Goal: Information Seeking & Learning: Find specific fact

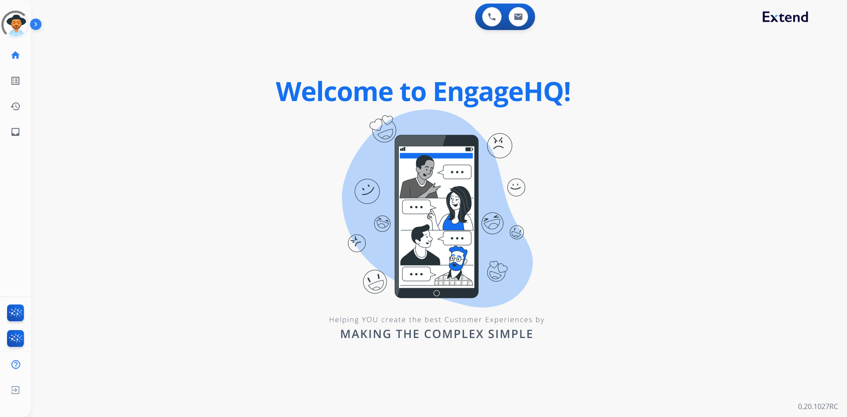
click at [205, 101] on div "0 Voice Interactions 0 Email Interactions swap_horiz Break voice bridge close_f…" at bounding box center [439, 208] width 816 height 417
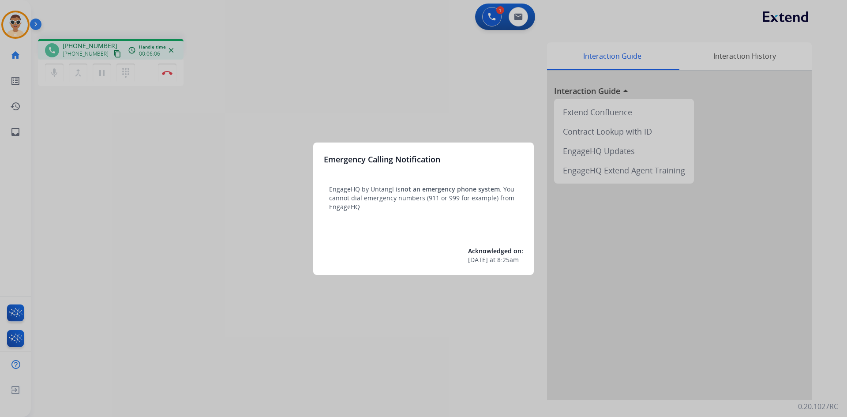
click at [274, 121] on div at bounding box center [423, 208] width 847 height 417
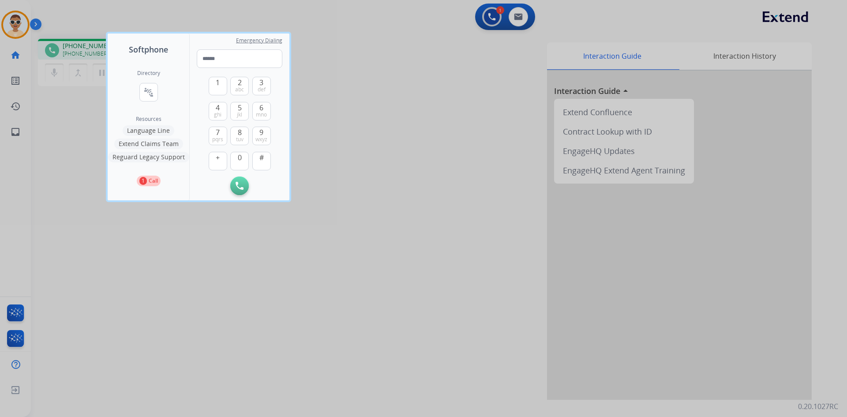
click at [372, 84] on div at bounding box center [423, 208] width 847 height 417
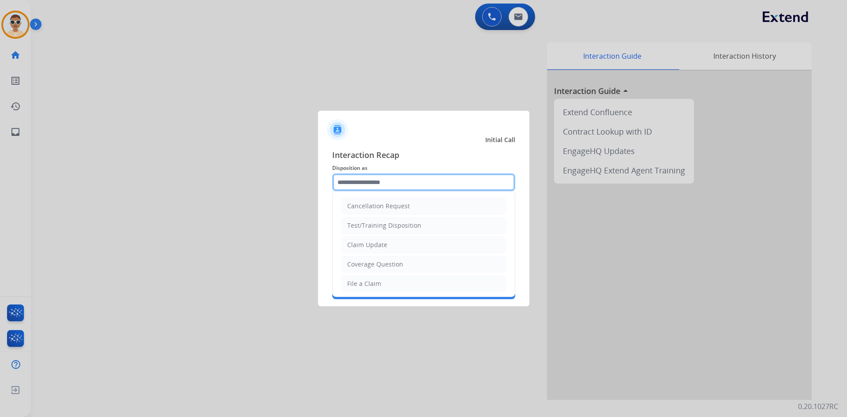
click at [375, 183] on input "text" at bounding box center [423, 182] width 183 height 18
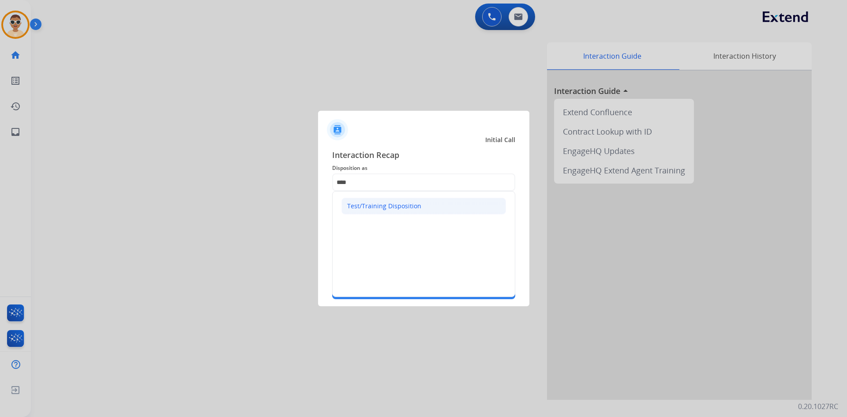
click at [376, 200] on li "Test/Training Disposition" at bounding box center [424, 206] width 165 height 17
type input "**********"
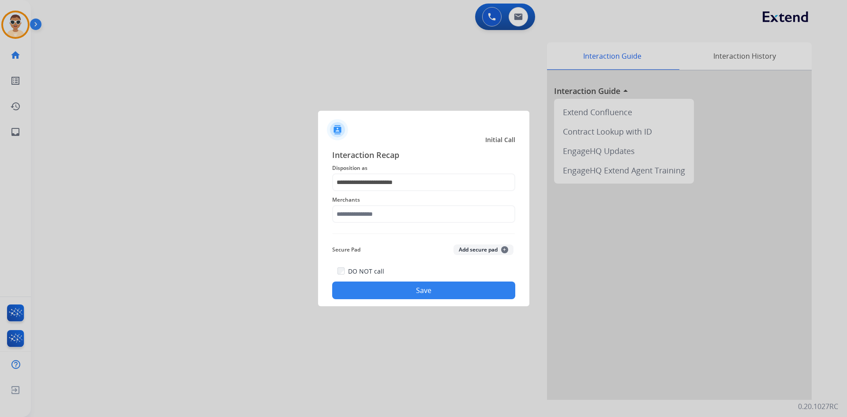
click at [374, 205] on span "Merchants" at bounding box center [423, 200] width 183 height 11
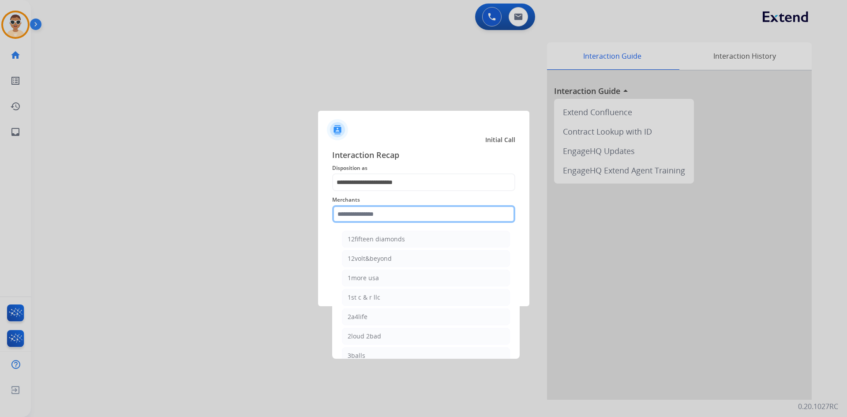
click at [375, 218] on input "text" at bounding box center [423, 214] width 183 height 18
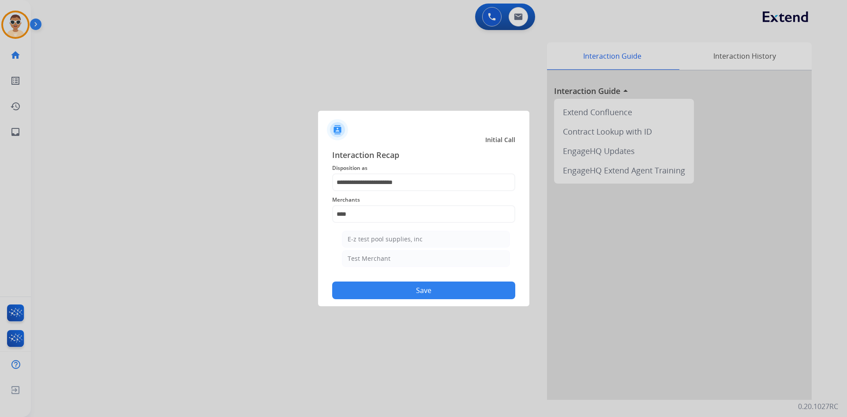
click at [384, 240] on div "E-z test pool supplies, inc" at bounding box center [385, 239] width 75 height 9
type input "**********"
click at [397, 283] on button "Save" at bounding box center [423, 291] width 183 height 18
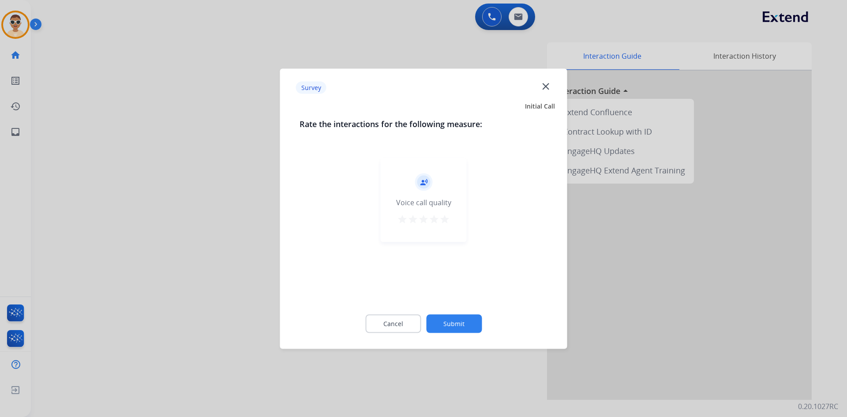
click at [447, 218] on mat-icon "star" at bounding box center [444, 219] width 11 height 11
click at [451, 300] on div "record_voice_over Voice call quality star star star star star" at bounding box center [424, 227] width 248 height 153
click at [452, 313] on div "Cancel Submit" at bounding box center [424, 324] width 248 height 40
click at [454, 327] on button "Submit" at bounding box center [454, 323] width 56 height 19
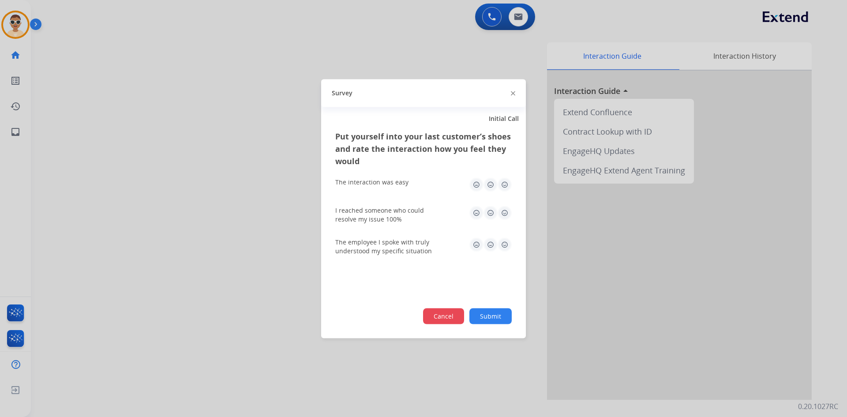
click at [462, 323] on button "Cancel" at bounding box center [443, 316] width 41 height 16
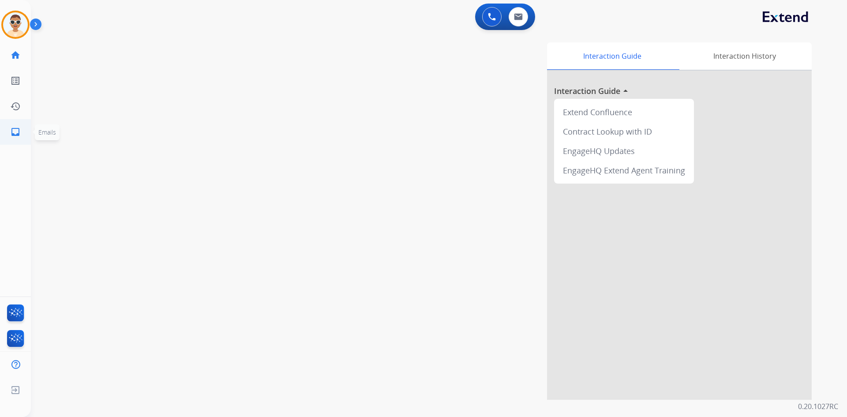
click at [16, 132] on mat-icon "inbox" at bounding box center [15, 132] width 11 height 11
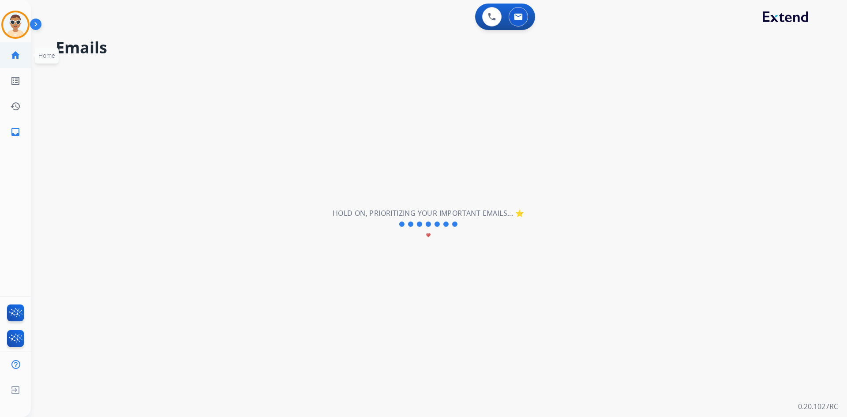
click at [15, 58] on mat-icon "home" at bounding box center [15, 55] width 11 height 11
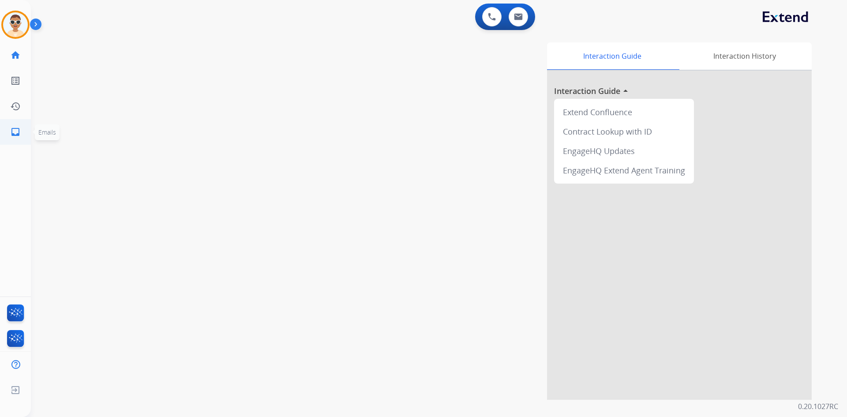
click at [16, 134] on mat-icon "inbox" at bounding box center [15, 132] width 11 height 11
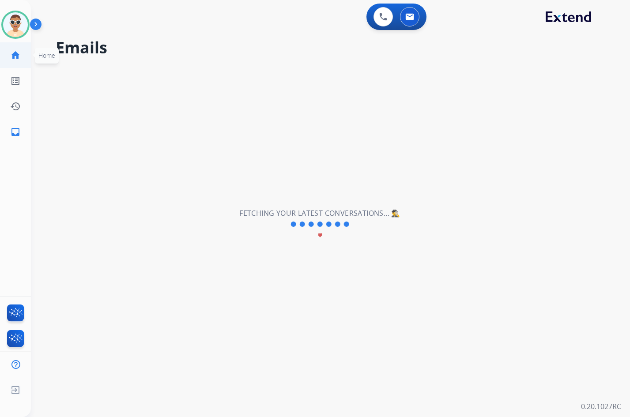
click at [21, 45] on link "home Home" at bounding box center [15, 55] width 25 height 25
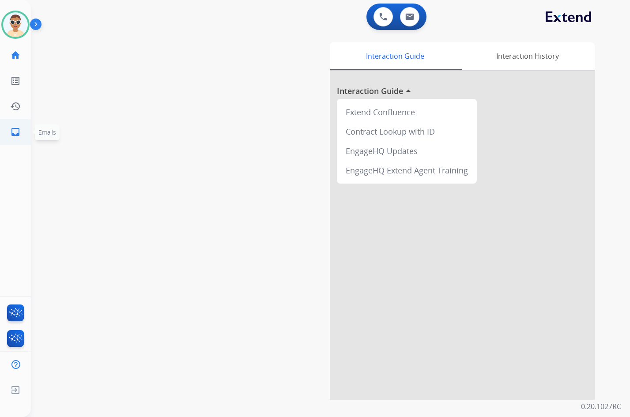
click at [9, 135] on link "inbox Emails" at bounding box center [15, 132] width 25 height 25
select select "**********"
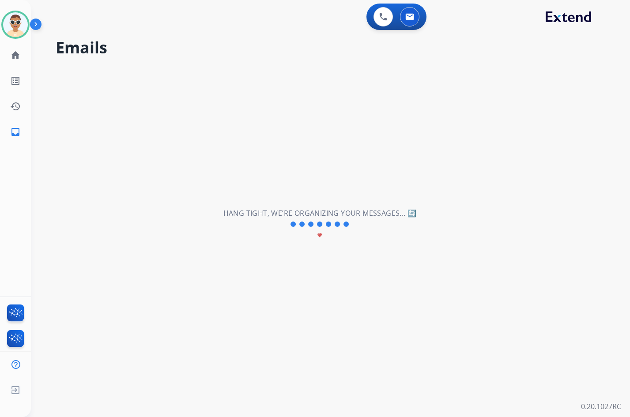
click at [36, 23] on img at bounding box center [37, 26] width 15 height 17
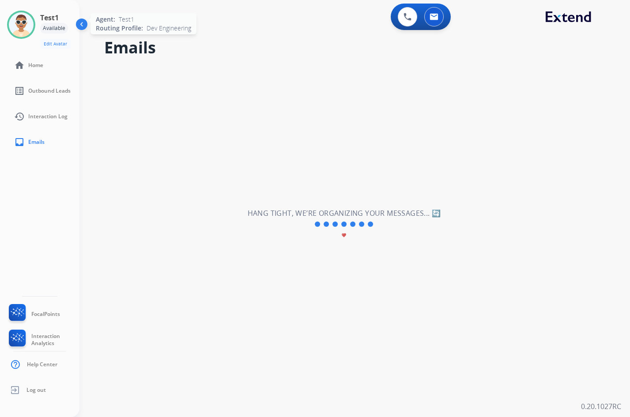
click at [19, 23] on img at bounding box center [21, 24] width 25 height 25
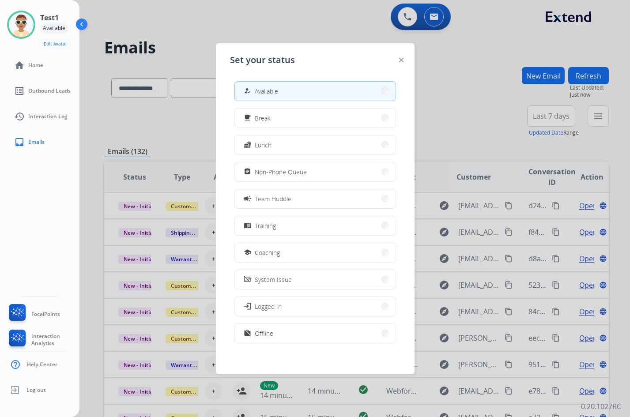
scroll to position [3, 0]
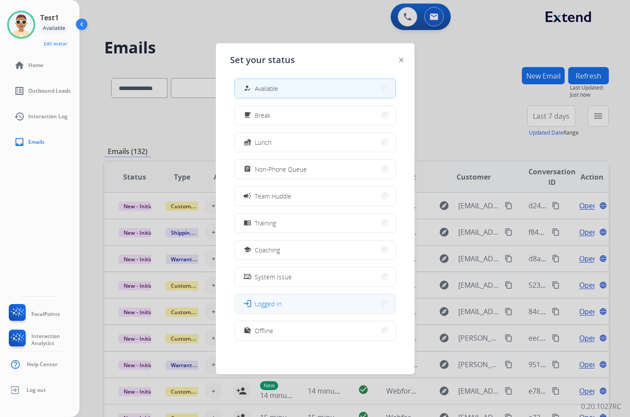
click at [278, 304] on span "Logged In" at bounding box center [268, 303] width 27 height 9
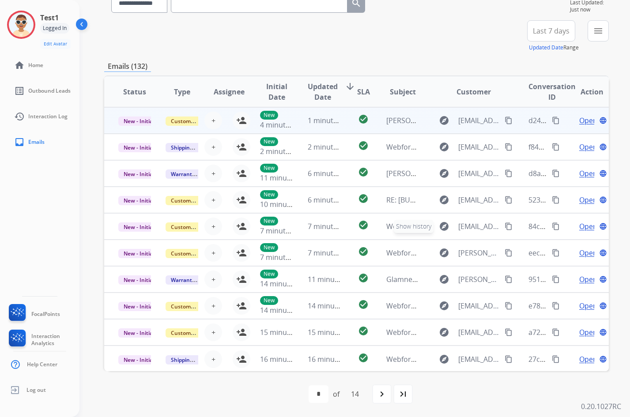
scroll to position [0, 0]
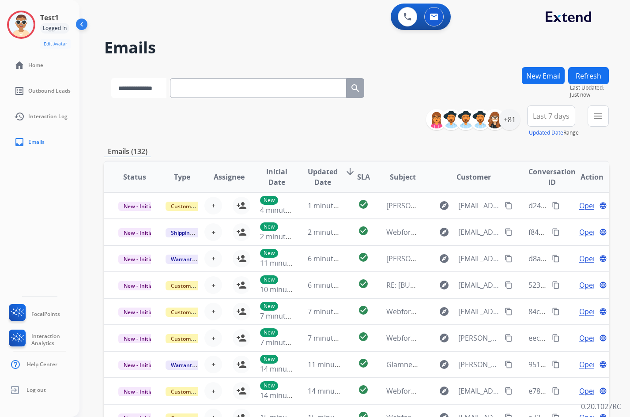
click at [164, 90] on select "**********" at bounding box center [138, 88] width 55 height 20
click at [242, 94] on input "text" at bounding box center [259, 88] width 177 height 20
paste input "**********"
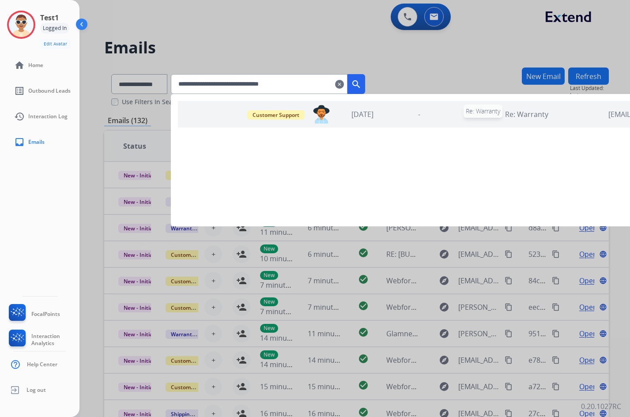
type input "**********"
click at [462, 117] on div "Re: Warranty" at bounding box center [526, 114] width 154 height 11
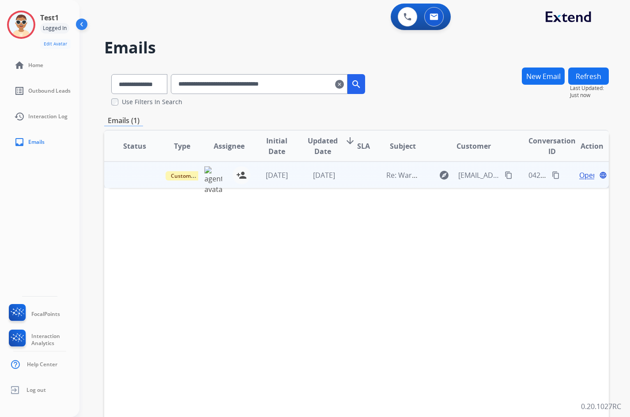
click at [580, 177] on span "Open" at bounding box center [588, 175] width 18 height 11
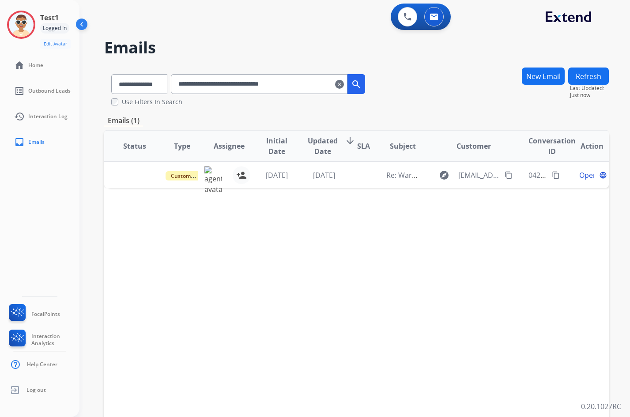
click at [579, 176] on span "Open" at bounding box center [588, 175] width 18 height 11
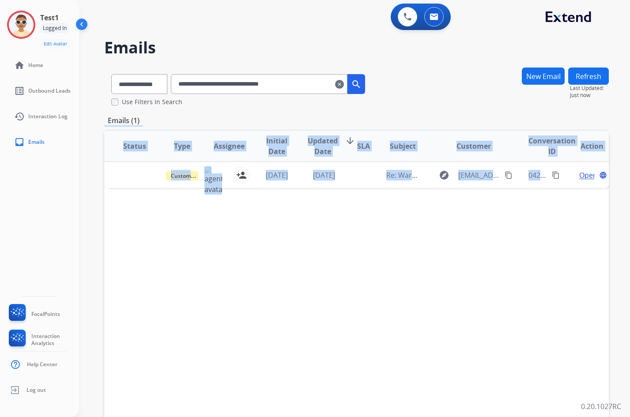
click at [579, 176] on span "Open" at bounding box center [588, 175] width 18 height 11
click at [579, 176] on mat-icon "language" at bounding box center [582, 175] width 8 height 8
click at [557, 212] on div "Status Type Assignee Initial Date Updated Date arrow_downward SLA Subject Custo…" at bounding box center [356, 278] width 504 height 296
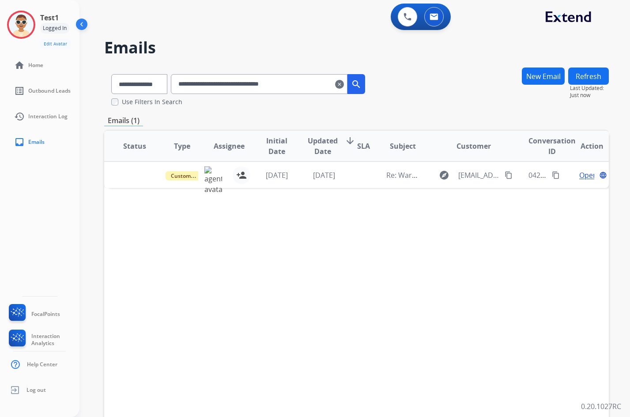
click at [303, 180] on td "[DATE]" at bounding box center [316, 175] width 47 height 26
click at [171, 200] on td at bounding box center [309, 202] width 410 height 29
click at [138, 171] on td at bounding box center [127, 175] width 47 height 26
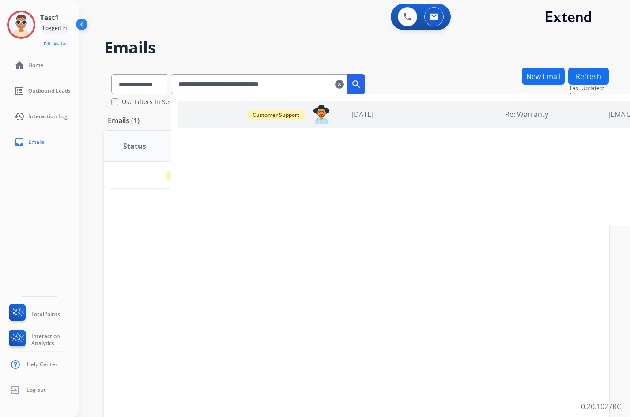
click at [282, 85] on input "**********" at bounding box center [259, 84] width 177 height 20
paste input "text"
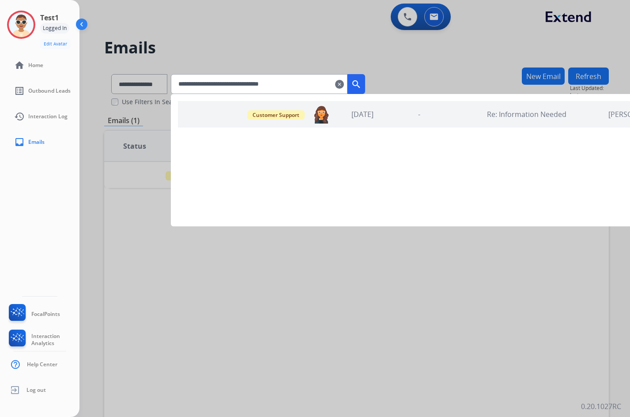
type input "**********"
click at [426, 117] on div "-" at bounding box center [419, 114] width 52 height 11
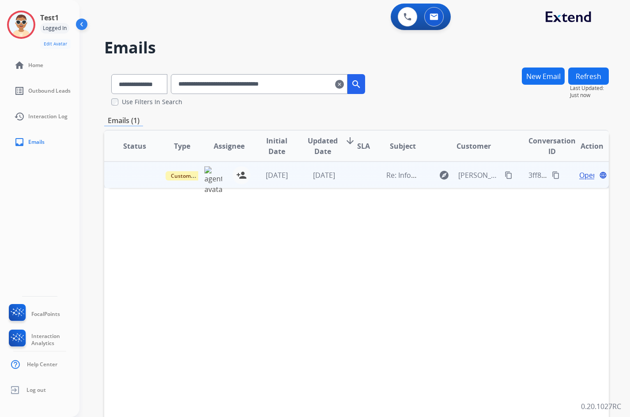
click at [579, 174] on span "Open" at bounding box center [588, 175] width 18 height 11
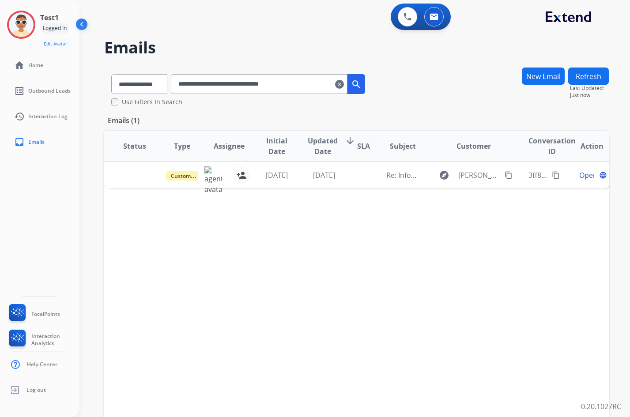
click at [579, 172] on span "Open" at bounding box center [588, 175] width 18 height 11
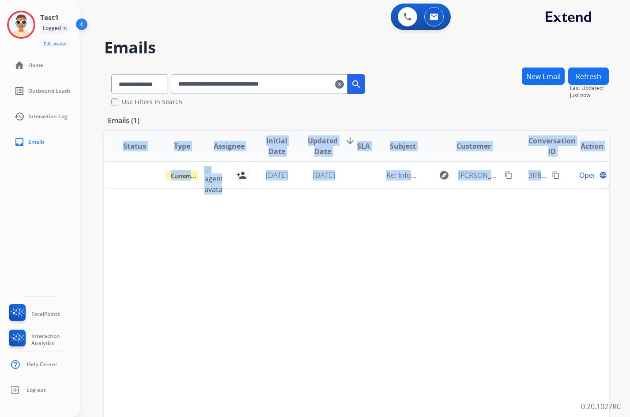
click at [579, 172] on span "Open" at bounding box center [588, 175] width 18 height 11
click at [599, 172] on mat-icon "language" at bounding box center [603, 175] width 8 height 8
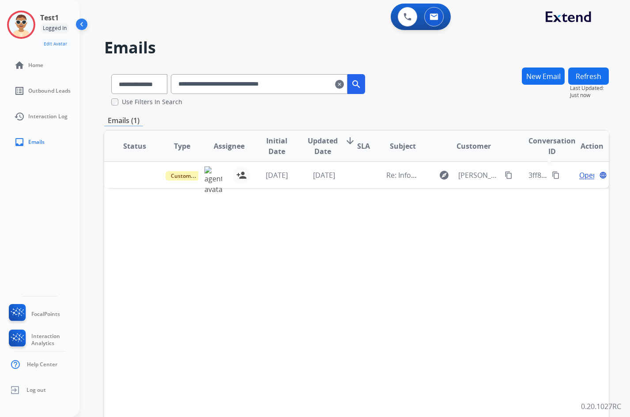
click at [533, 178] on span "3ff81b66-e6ef-42c3-ab3b-a10a5e50f8a1" at bounding box center [593, 175] width 130 height 10
click at [344, 84] on mat-icon "clear" at bounding box center [339, 84] width 9 height 11
